Goal: Navigation & Orientation: Find specific page/section

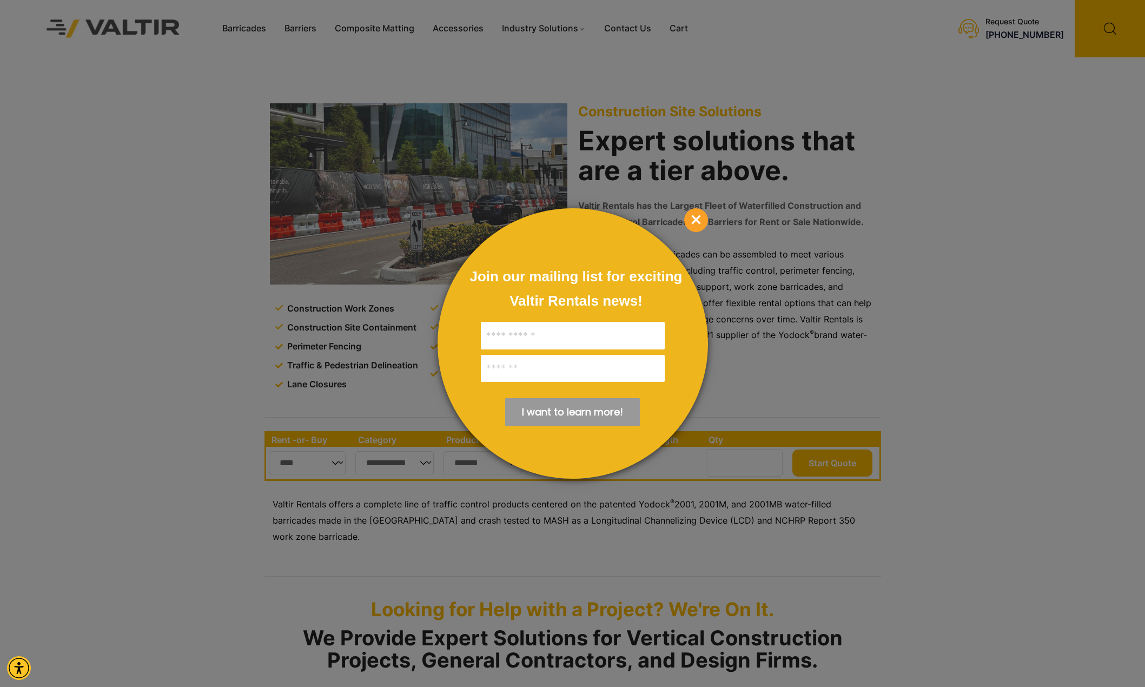
click at [687, 225] on span "×" at bounding box center [696, 220] width 24 height 24
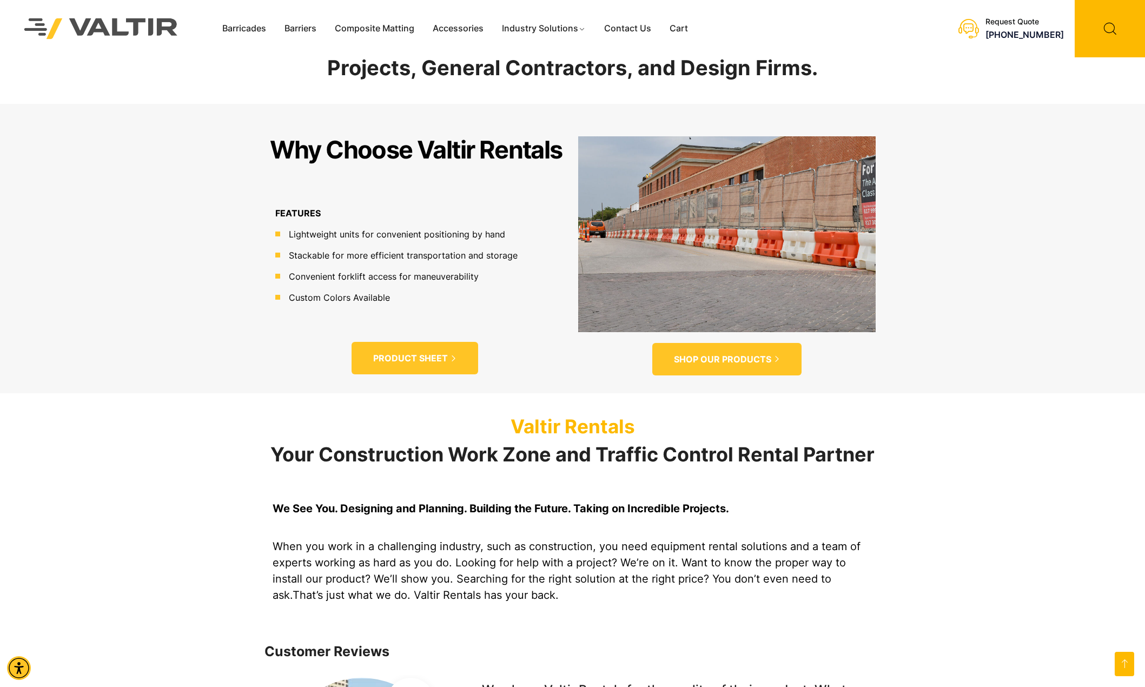
scroll to position [419, 0]
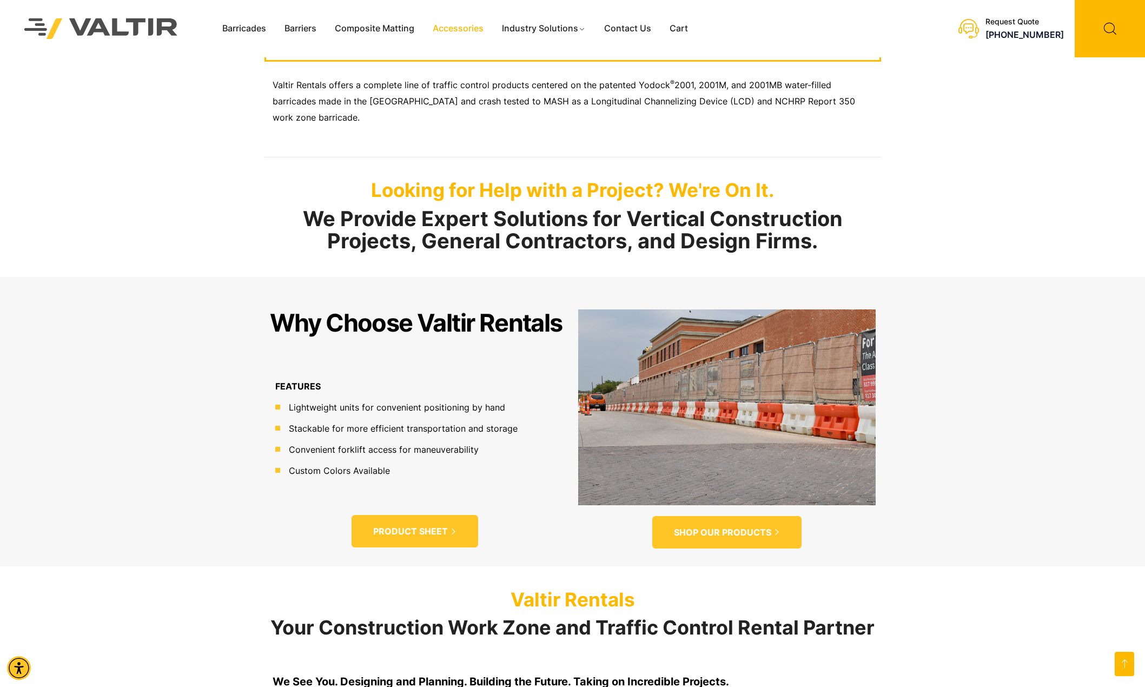
click at [459, 29] on link "Accessories" at bounding box center [458, 29] width 69 height 16
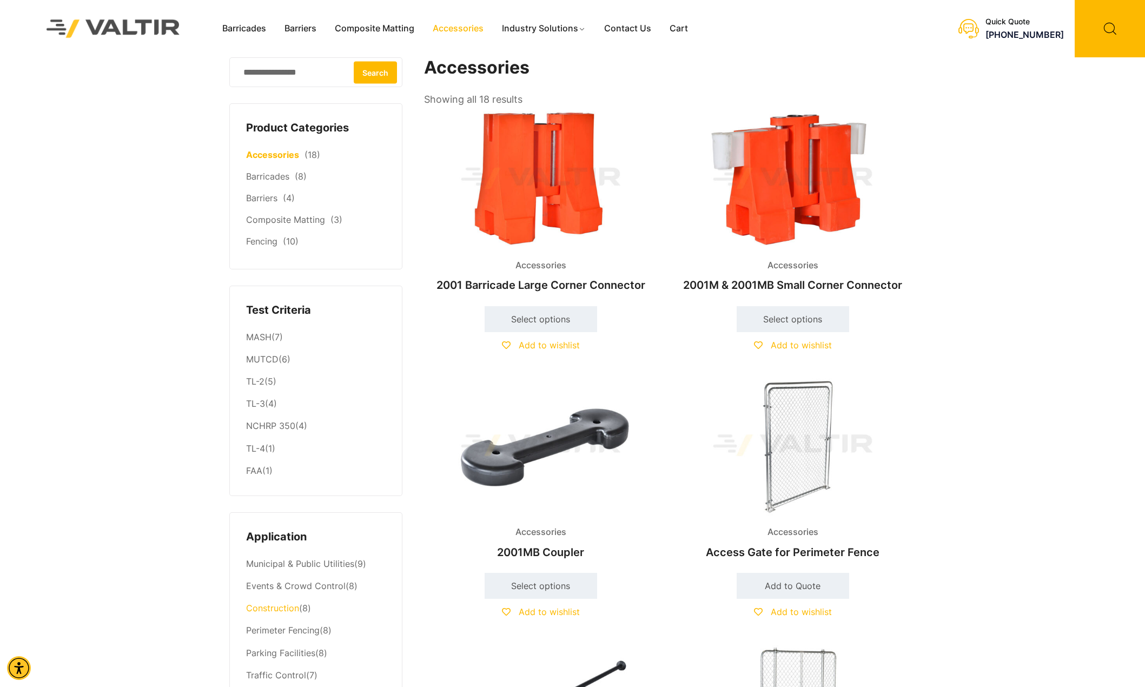
click at [288, 611] on link "Construction" at bounding box center [272, 608] width 53 height 11
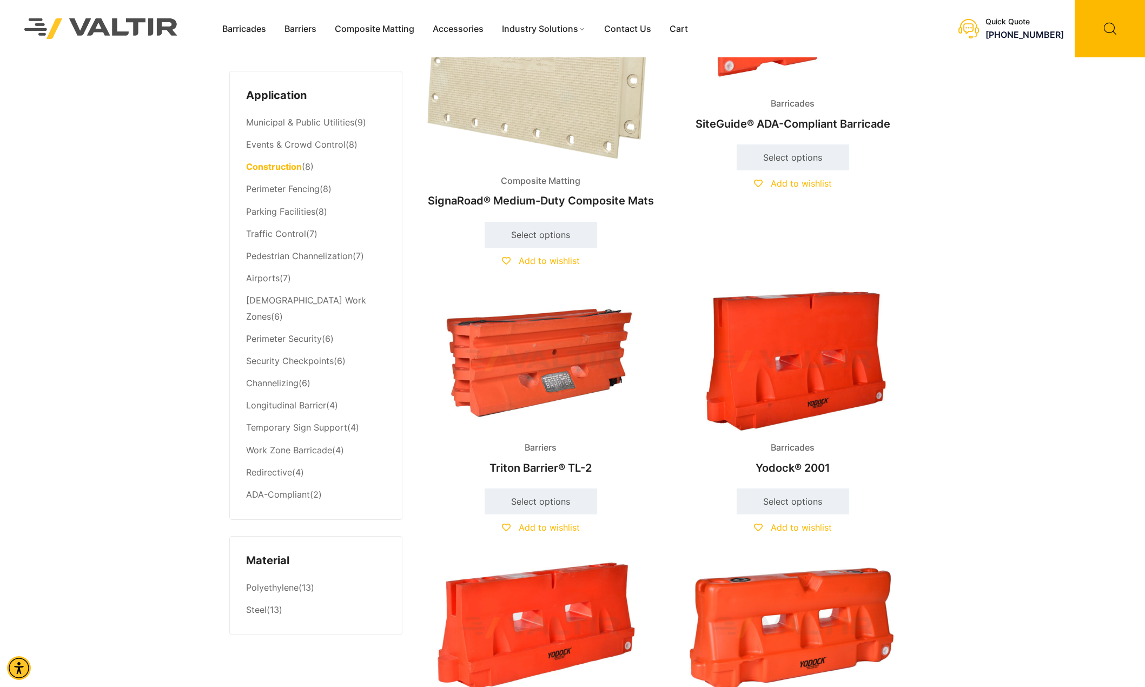
scroll to position [541, 0]
